Goal: Task Accomplishment & Management: Manage account settings

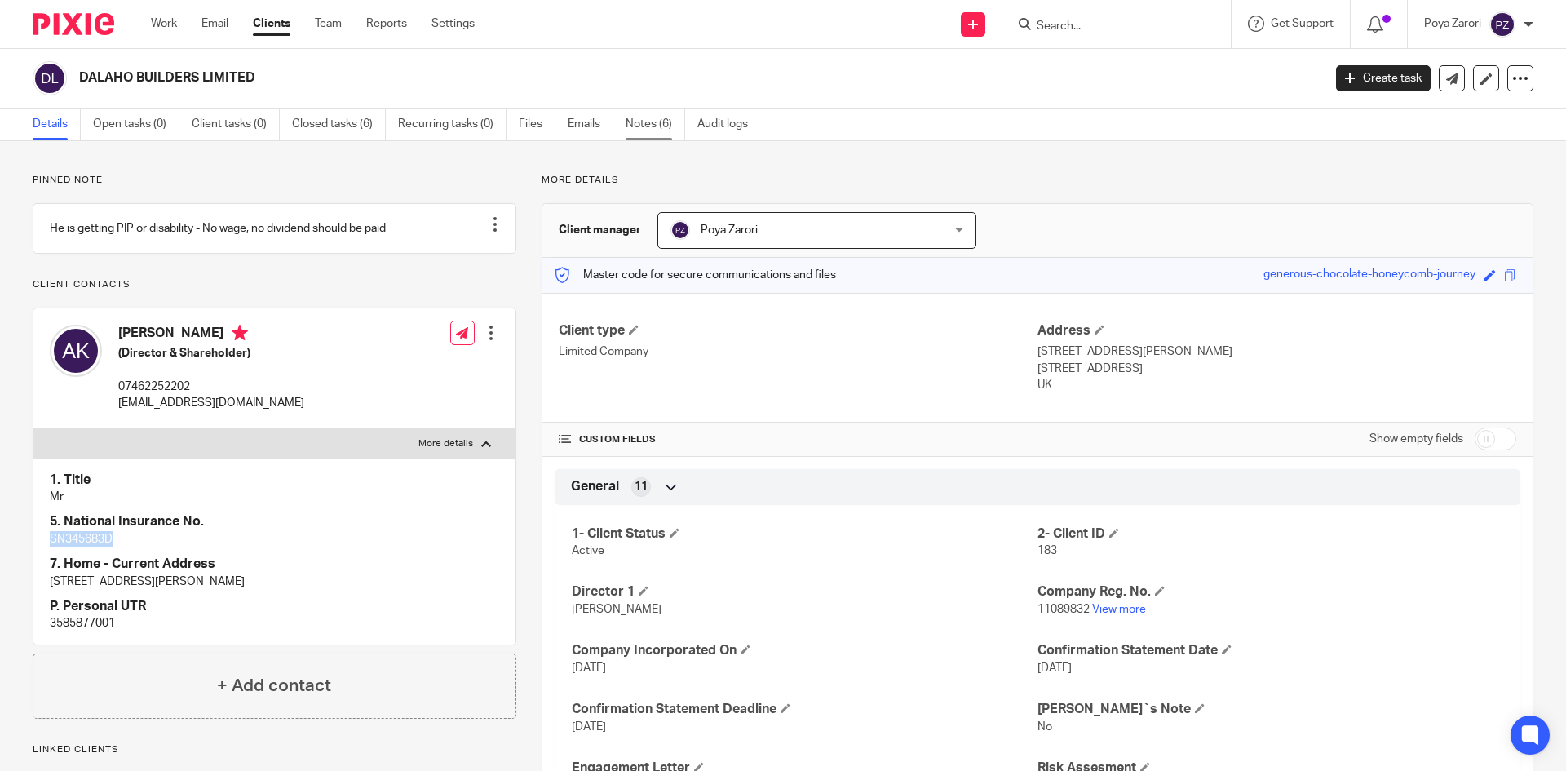
click at [658, 124] on link "Notes (6)" at bounding box center [656, 124] width 60 height 32
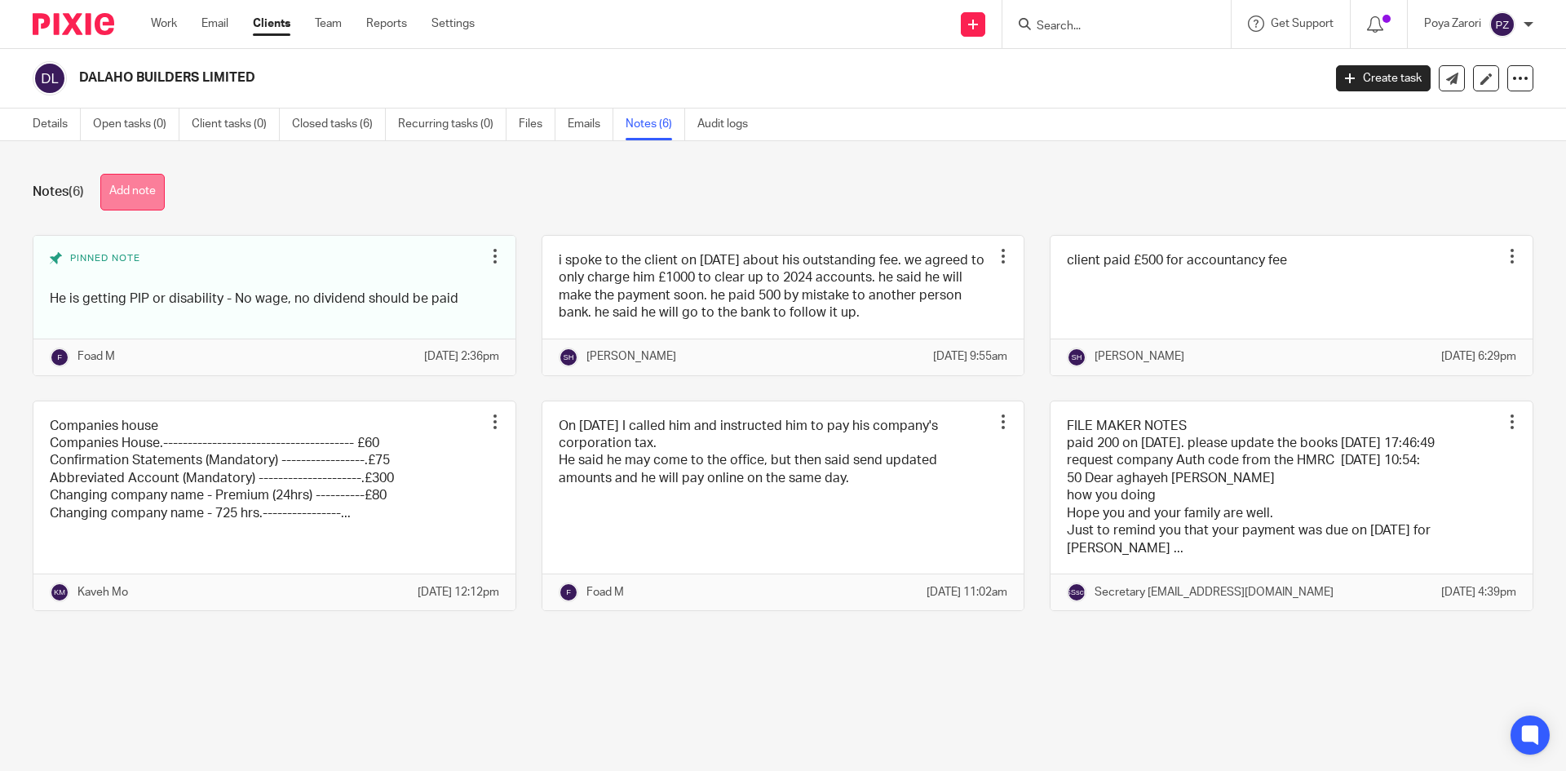
click at [150, 180] on button "Add note" at bounding box center [132, 192] width 64 height 37
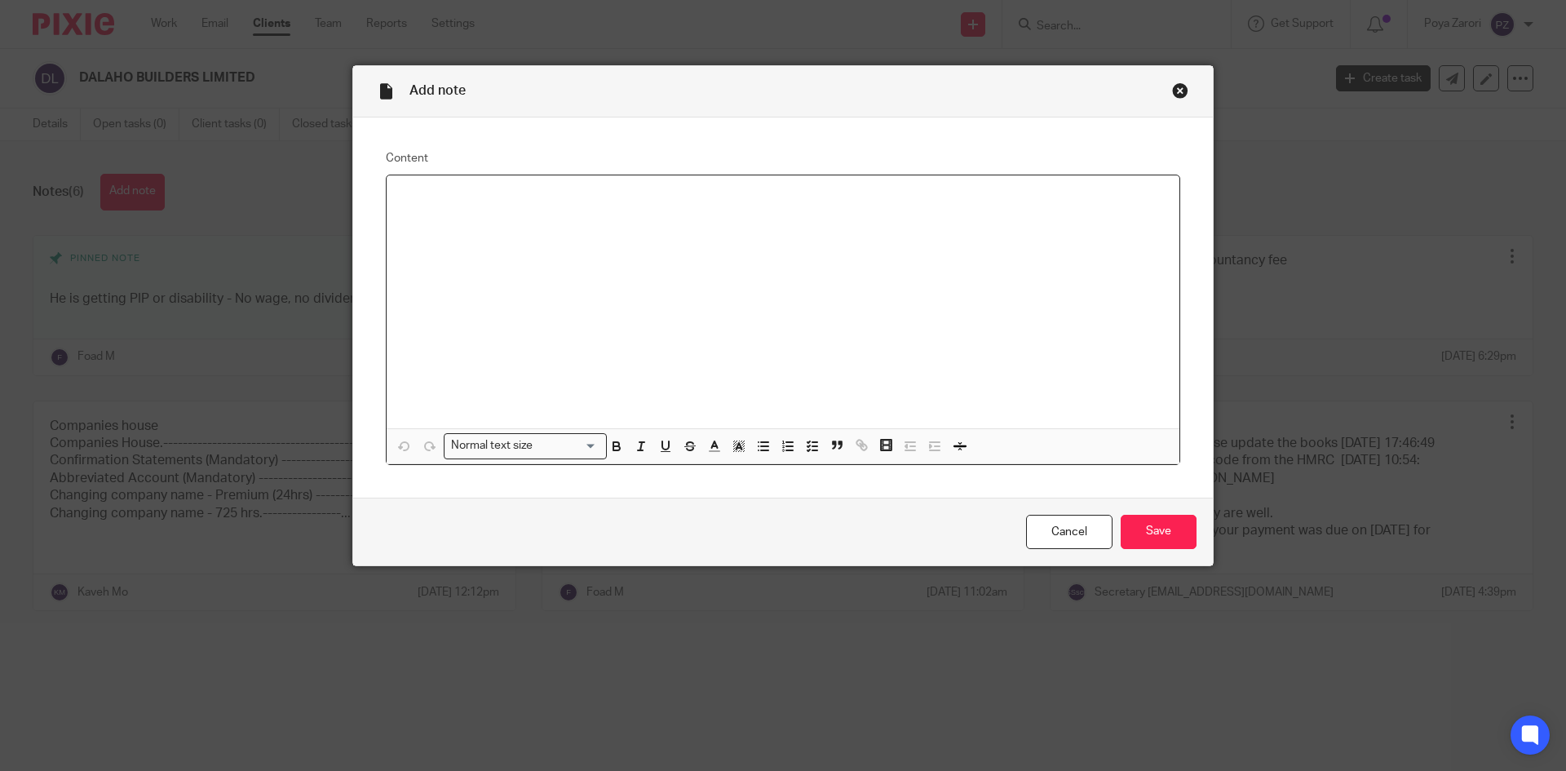
paste div
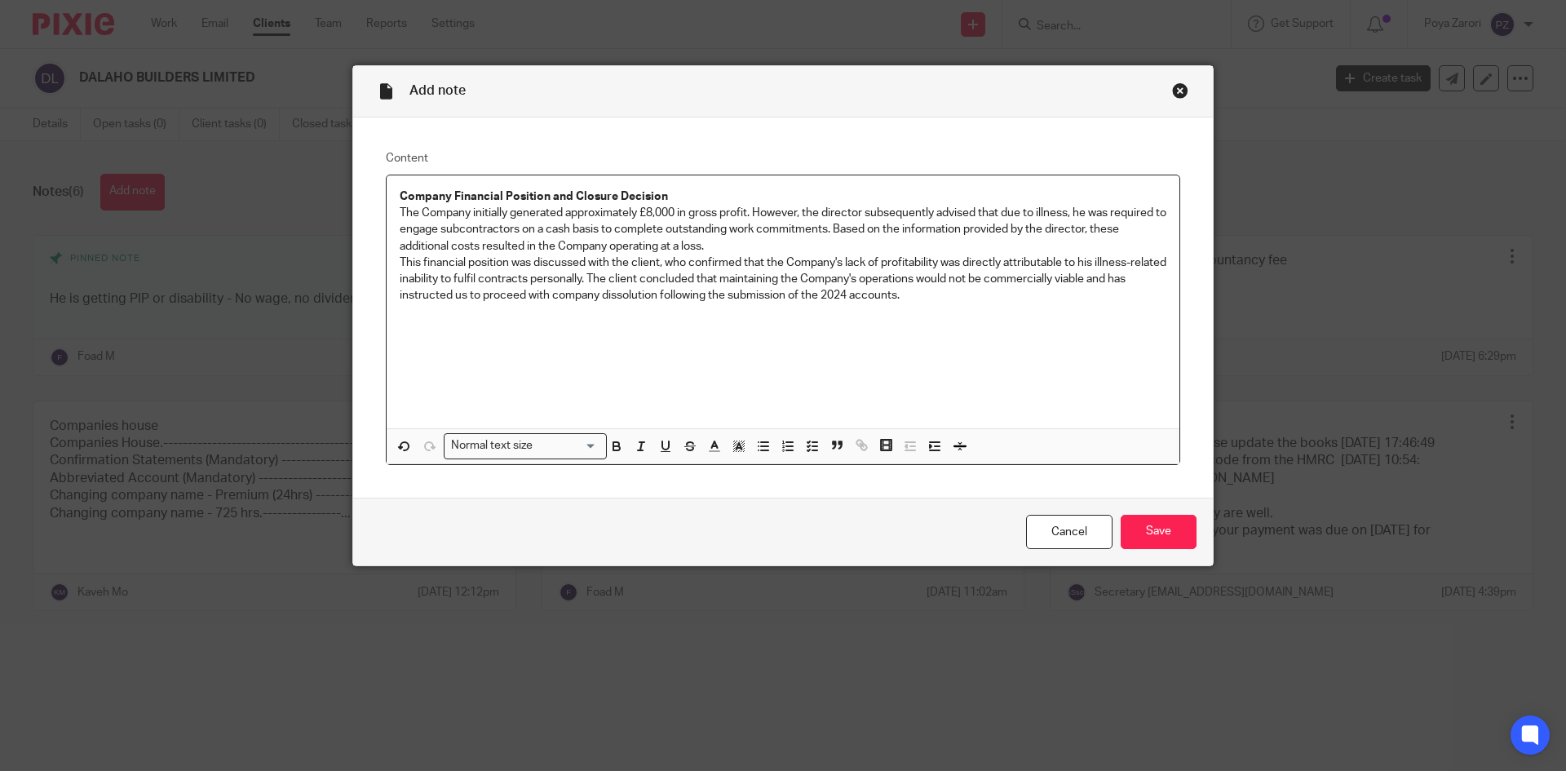
click at [682, 195] on p "Company Financial Position and Closure Decision" at bounding box center [783, 196] width 767 height 16
drag, startPoint x: 1100, startPoint y: 237, endPoint x: 697, endPoint y: 243, distance: 403.0
click at [697, 243] on p "The Company initially generated approximately £8,000 in gross profit. However, …" at bounding box center [783, 230] width 767 height 50
click at [612, 445] on icon "button" at bounding box center [616, 446] width 15 height 15
click at [728, 401] on div "Company Financial Position and Closure Decision (Y.E. 30/11/2024) The Company i…" at bounding box center [783, 301] width 793 height 253
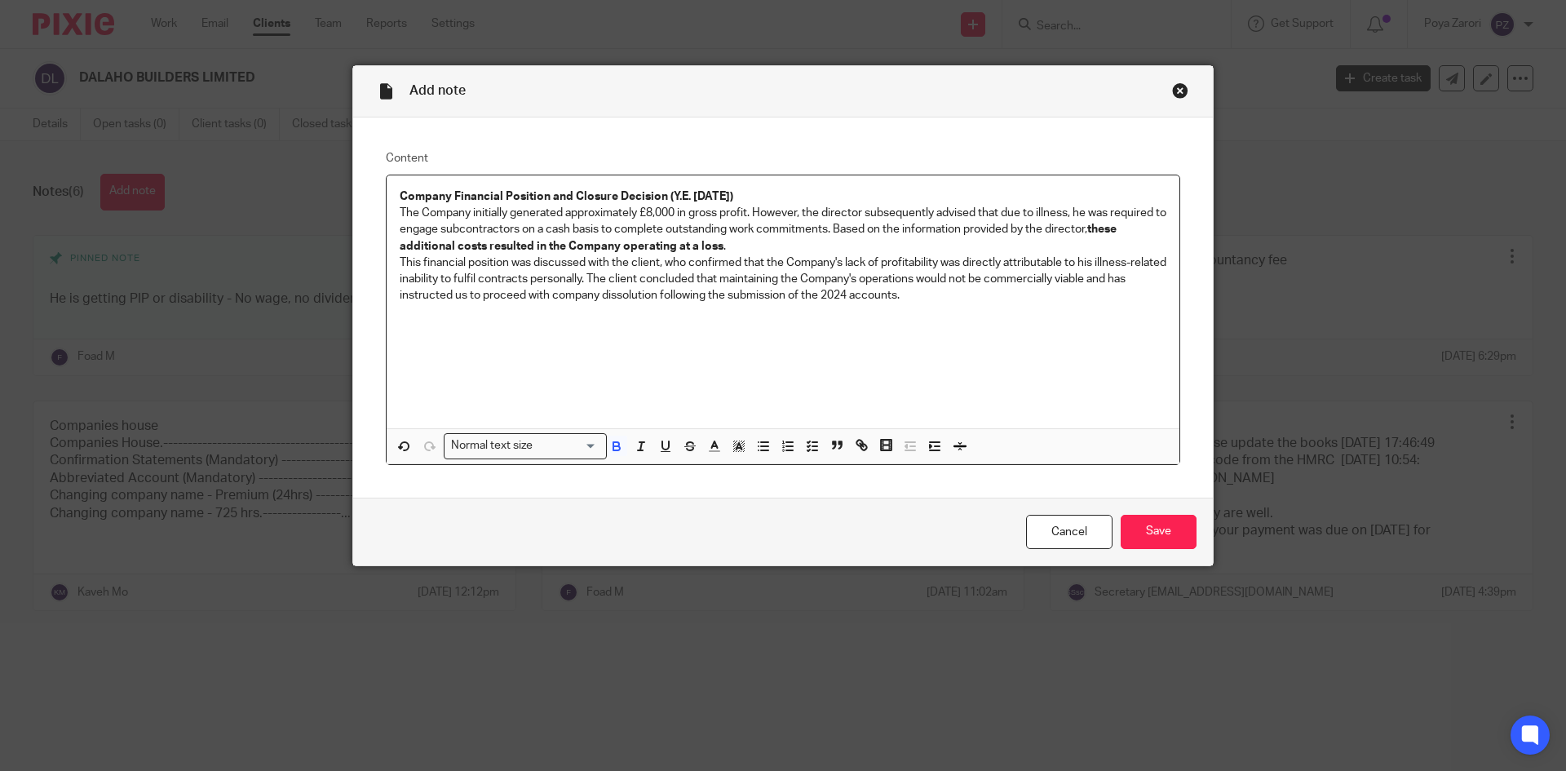
drag, startPoint x: 743, startPoint y: 195, endPoint x: 394, endPoint y: 194, distance: 349.1
click at [400, 193] on p "Company Financial Position and Closure Decision (Y.E. 30/11/2024)" at bounding box center [783, 196] width 767 height 16
click at [709, 448] on icon "button" at bounding box center [714, 446] width 15 height 15
click at [795, 500] on li "color:#0C797D" at bounding box center [801, 499] width 12 height 12
click at [825, 400] on div "Company Financial Position and Closure Decision (Y.E. 30/11/2024) The Company i…" at bounding box center [783, 301] width 793 height 253
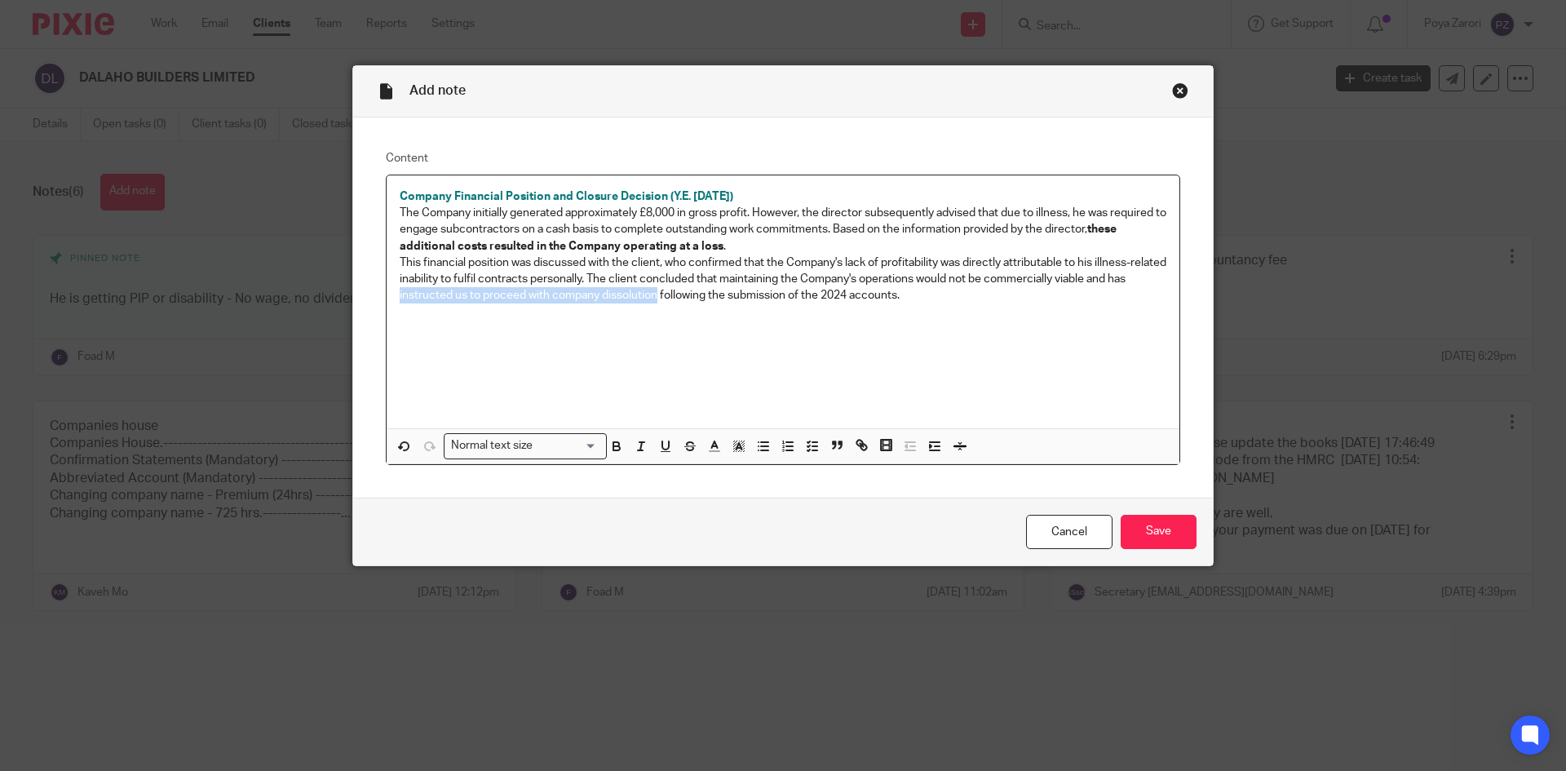
drag, startPoint x: 414, startPoint y: 295, endPoint x: 672, endPoint y: 299, distance: 257.8
click at [672, 299] on p "This financial position was discussed with the client, who confirmed that the C…" at bounding box center [783, 279] width 767 height 50
click at [613, 443] on icon "button" at bounding box center [616, 444] width 6 height 4
click at [728, 387] on div "Company Financial Position and Closure Decision (Y.E. 30/11/2024) The Company i…" at bounding box center [783, 301] width 793 height 253
click at [400, 215] on p "The Company initially generated approximately £8,000 in gross profit. However, …" at bounding box center [783, 230] width 767 height 50
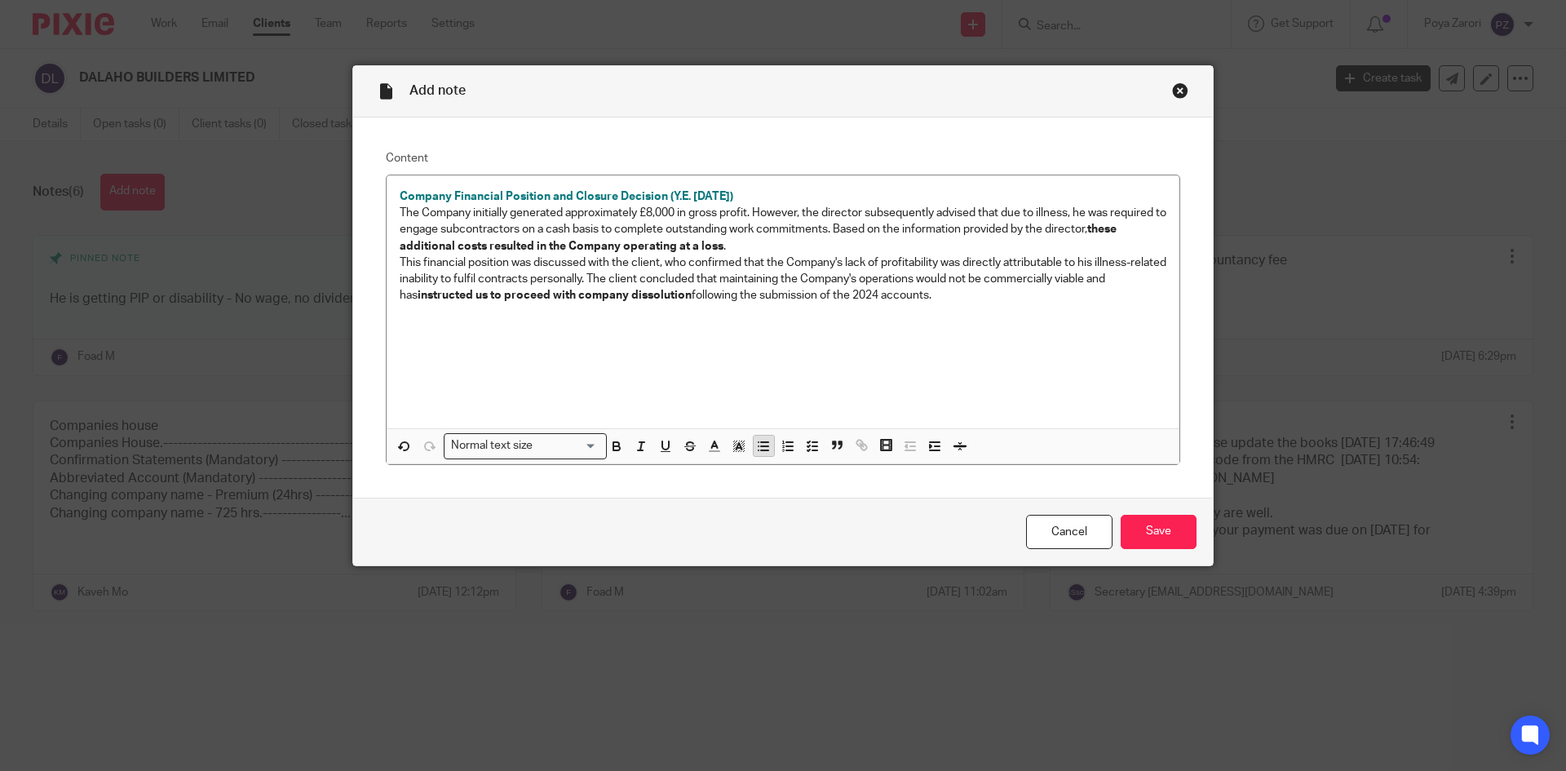
click at [759, 447] on icon "button" at bounding box center [763, 446] width 15 height 15
click at [400, 264] on p "This financial position was discussed with the client, who confirmed that the C…" at bounding box center [783, 279] width 767 height 50
click at [756, 442] on icon "button" at bounding box center [763, 446] width 15 height 15
click at [737, 373] on div "Company Financial Position and Closure Decision (Y.E. 30/11/2024) The Company i…" at bounding box center [783, 301] width 793 height 253
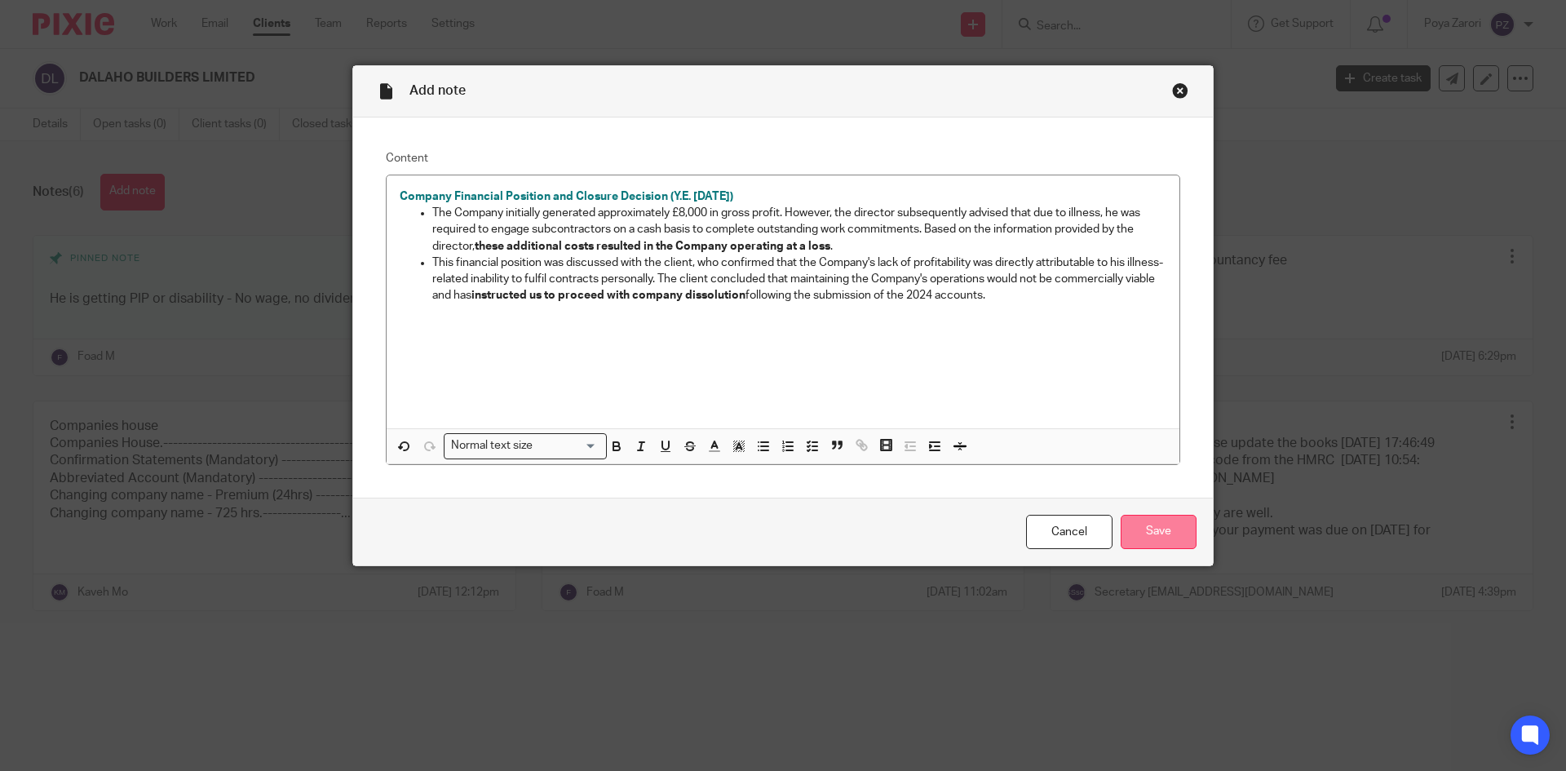
click at [1151, 524] on input "Save" at bounding box center [1159, 532] width 76 height 35
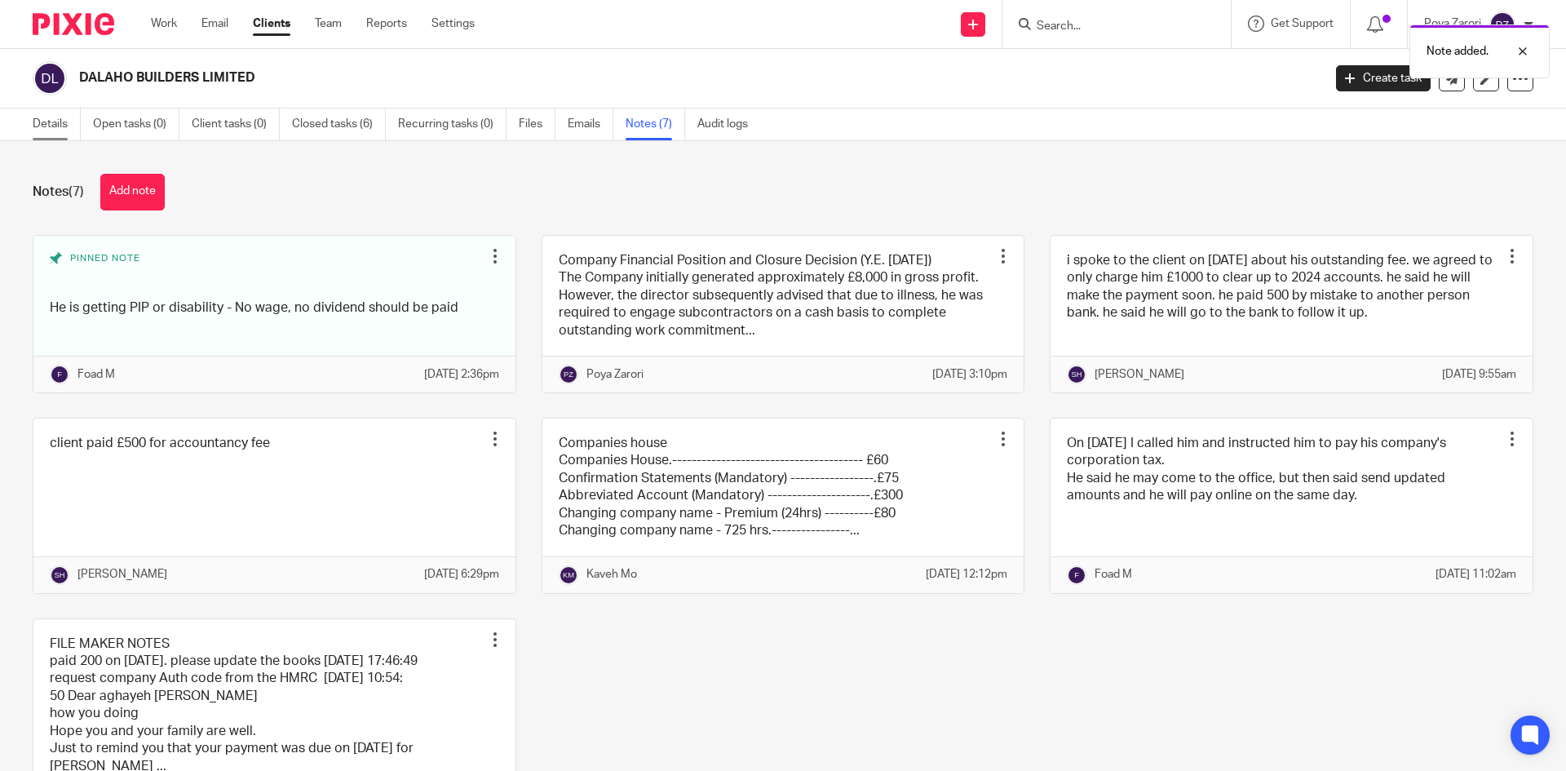
click at [43, 111] on link "Details" at bounding box center [57, 124] width 48 height 32
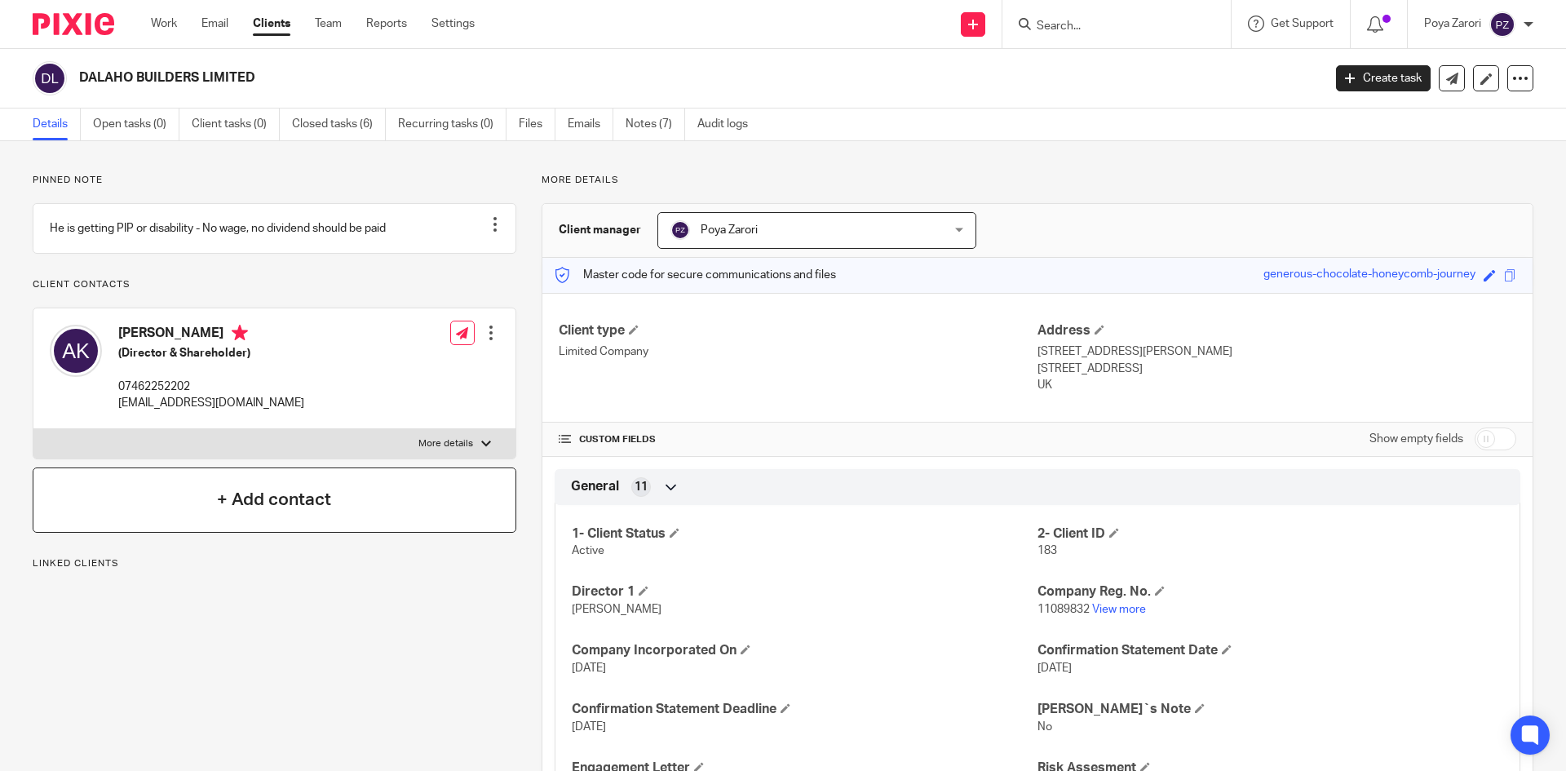
scroll to position [326, 0]
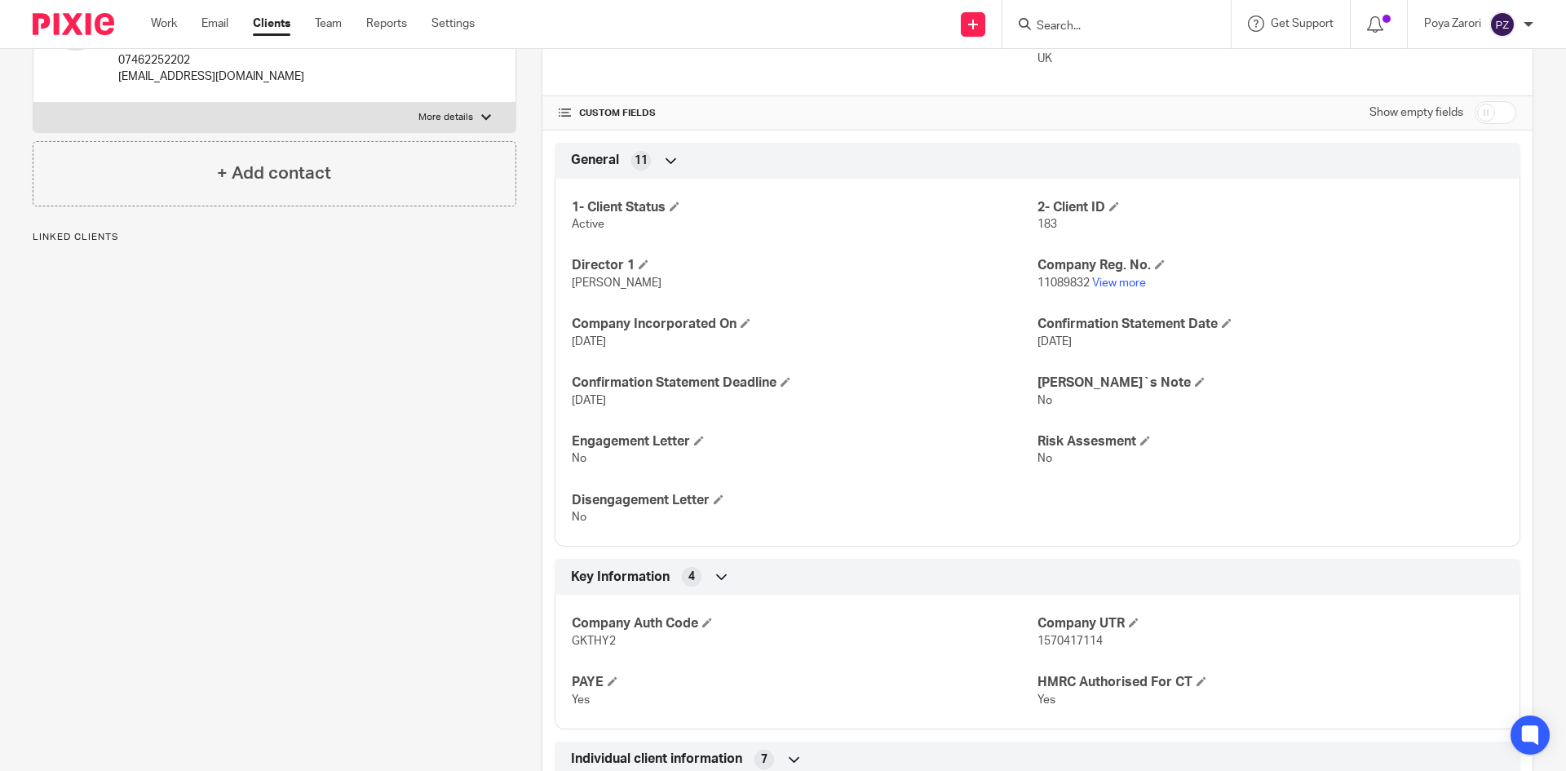
click at [451, 124] on label "More details" at bounding box center [274, 117] width 482 height 29
click at [33, 103] on input "More details" at bounding box center [33, 102] width 1 height 1
checkbox input "true"
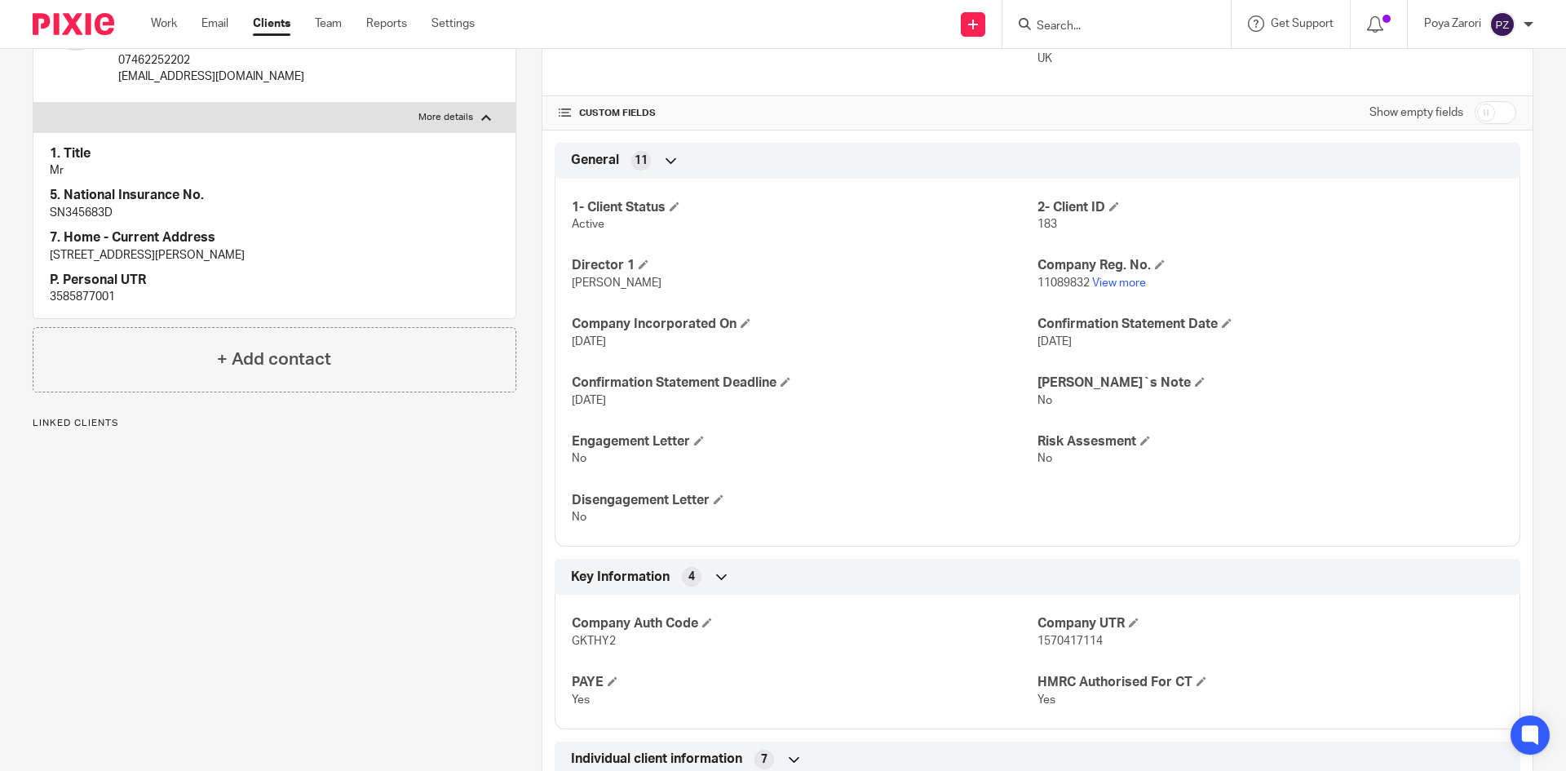
click at [86, 305] on p "3585877001" at bounding box center [274, 297] width 449 height 16
copy p "3585877001"
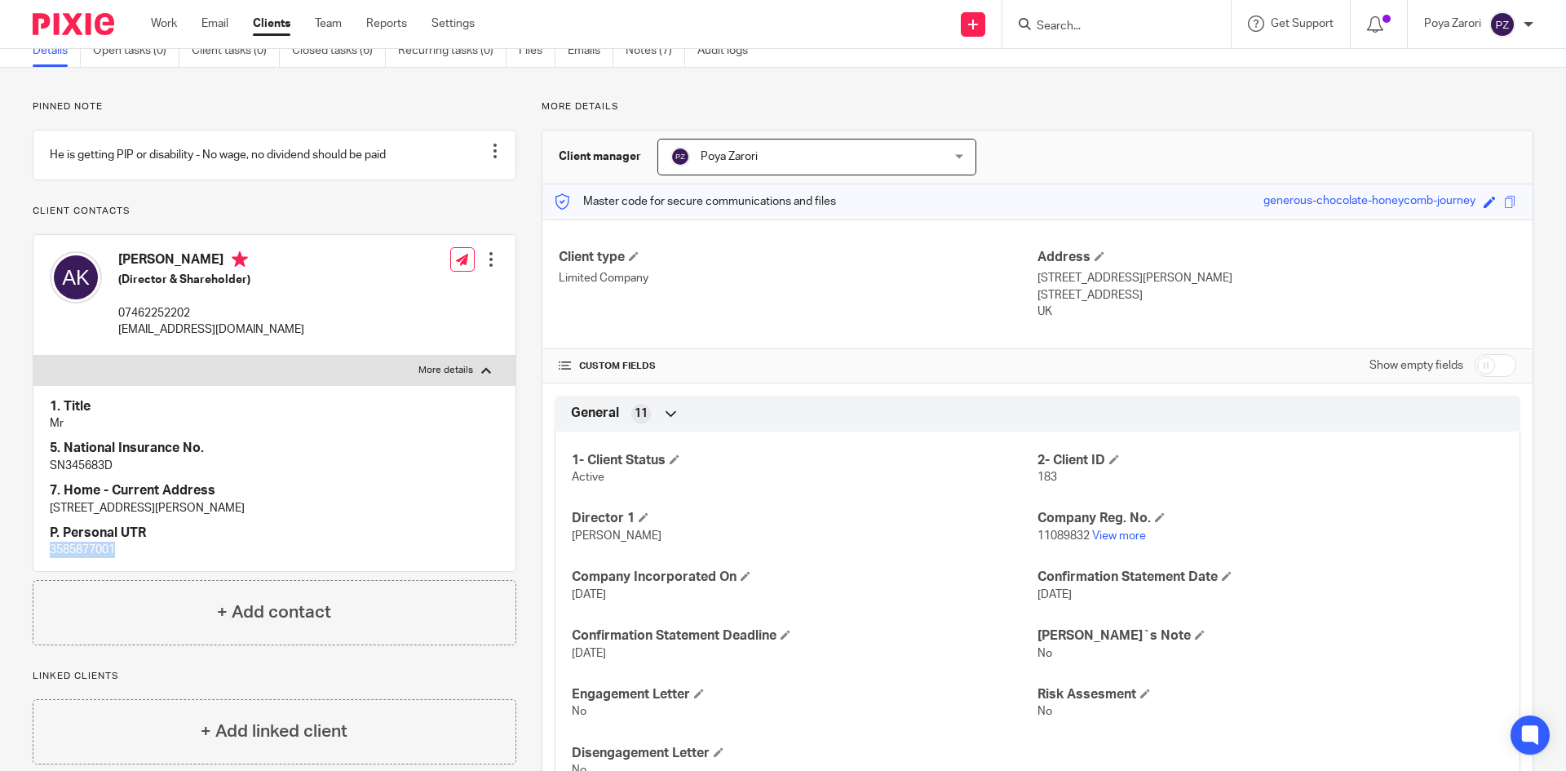
scroll to position [0, 0]
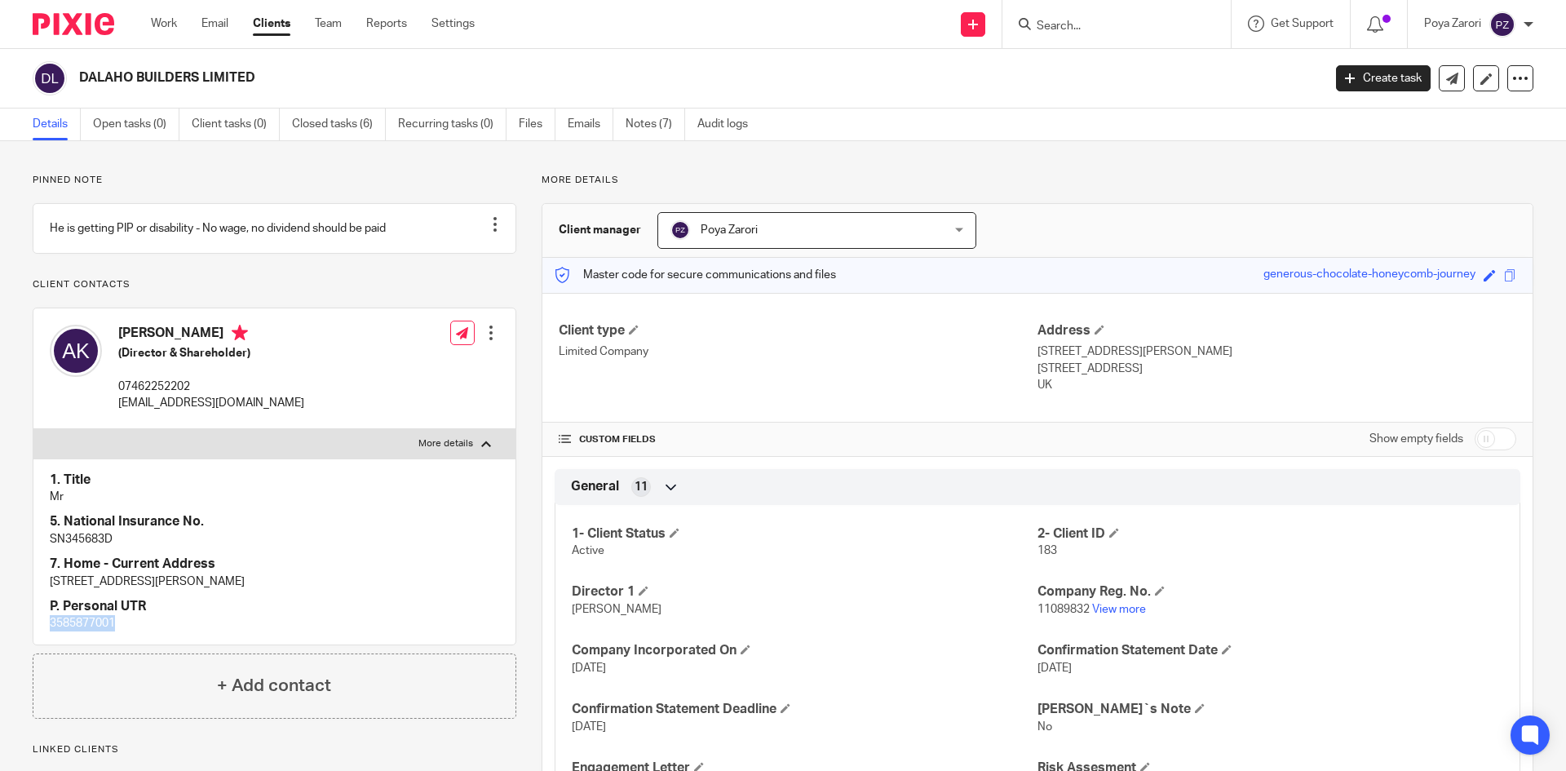
drag, startPoint x: 258, startPoint y: 78, endPoint x: 83, endPoint y: 79, distance: 174.6
click at [83, 79] on h2 "DALAHO BUILDERS LIMITED" at bounding box center [572, 77] width 986 height 17
copy h2 "DALAHO BUILDERS LIMITED"
click at [654, 118] on link "Notes (7)" at bounding box center [656, 124] width 60 height 32
